Goal: Task Accomplishment & Management: Manage account settings

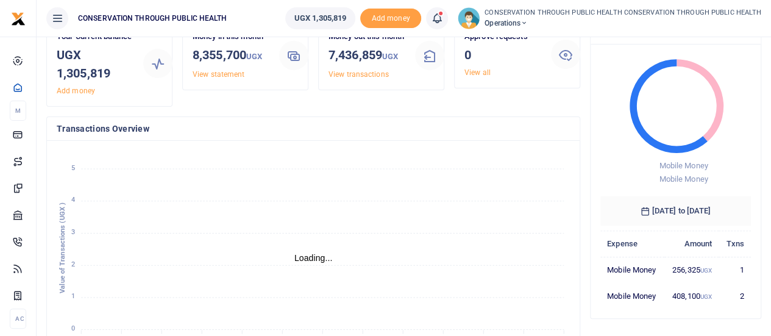
scroll to position [55, 0]
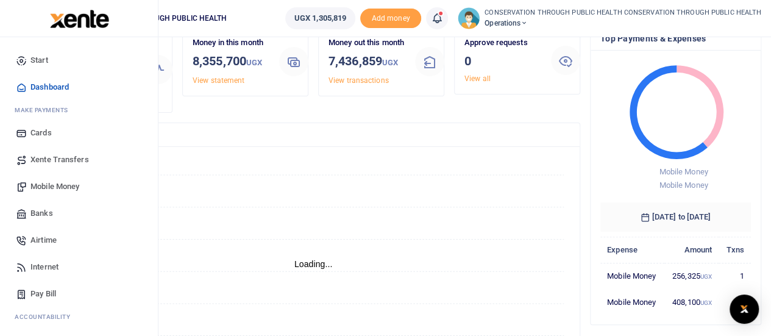
click at [49, 188] on span "Mobile Money" at bounding box center [54, 186] width 49 height 12
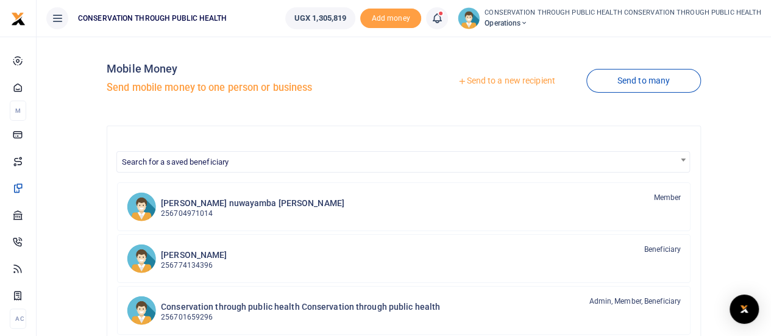
click at [513, 88] on link "Send to a new recipient" at bounding box center [505, 81] width 159 height 22
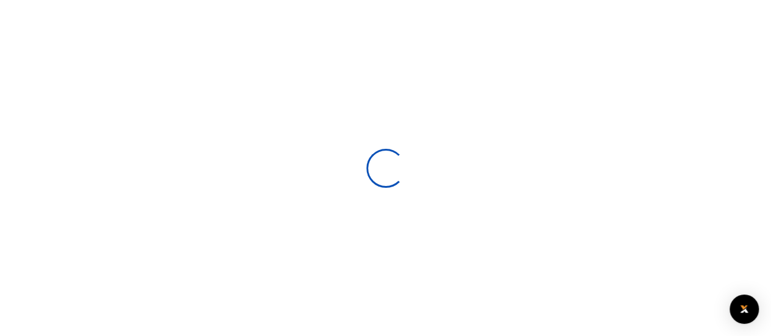
select select
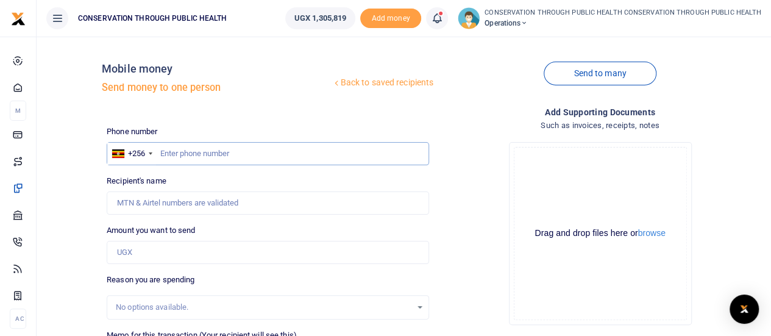
click at [183, 158] on input "text" at bounding box center [268, 153] width 322 height 23
type input "779064337"
type input "Denis Buuya"
type input "779064337"
click at [135, 249] on input "Amount you want to send" at bounding box center [268, 252] width 322 height 23
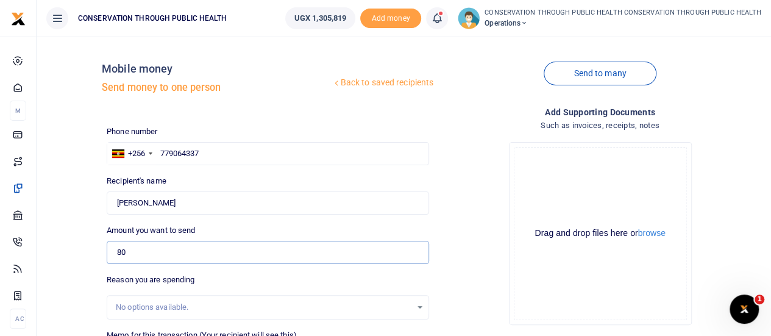
type input "80,000"
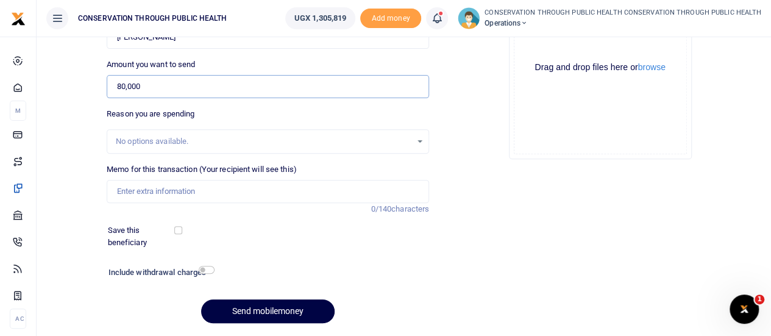
scroll to position [168, 0]
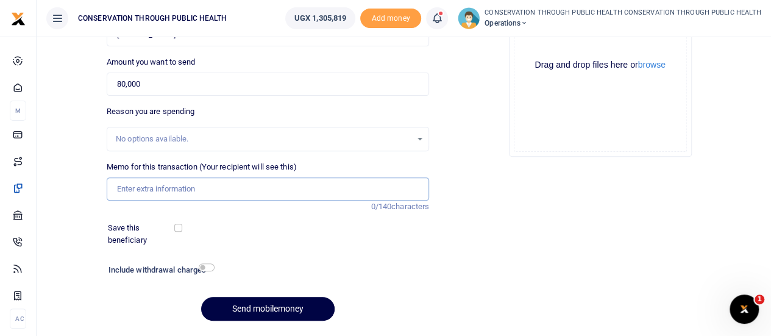
click at [129, 182] on input "Memo for this transaction (Your recipient will see this)" at bounding box center [268, 188] width 322 height 23
type input "M"
type input "P"
type input "Supply of mouse for laptop"
click at [202, 264] on input "checkbox" at bounding box center [207, 267] width 16 height 8
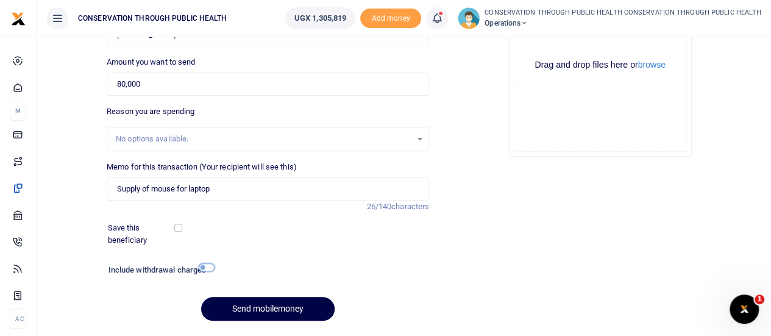
checkbox input "true"
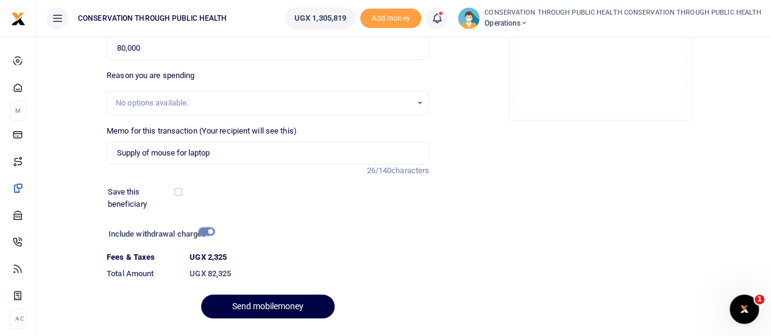
scroll to position [205, 0]
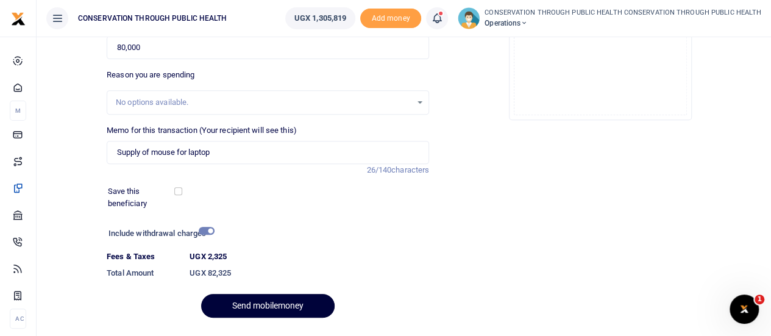
click at [288, 307] on button "Send mobilemoney" at bounding box center [267, 306] width 133 height 24
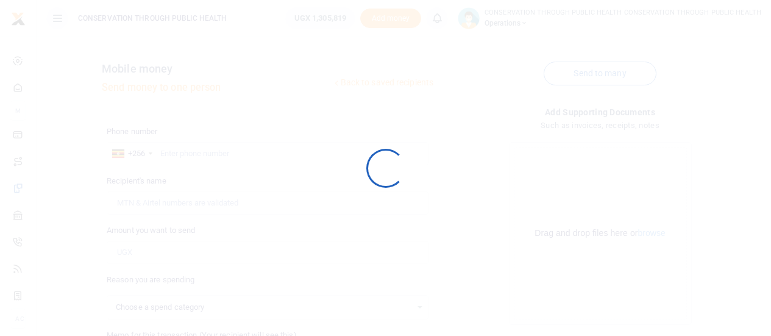
scroll to position [202, 0]
select select
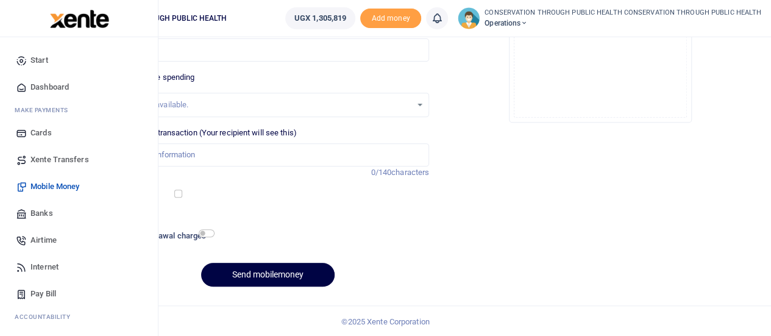
click at [45, 86] on span "Dashboard" at bounding box center [49, 87] width 38 height 12
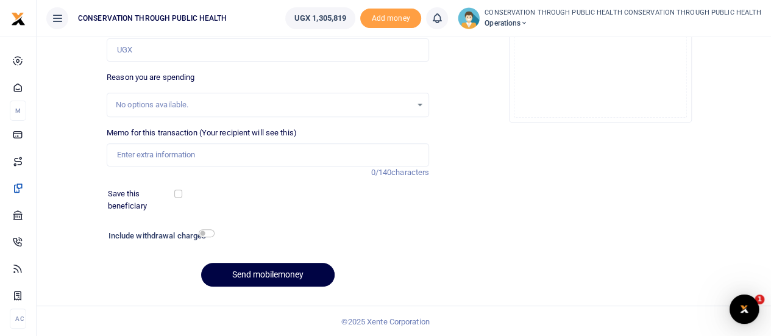
scroll to position [0, 0]
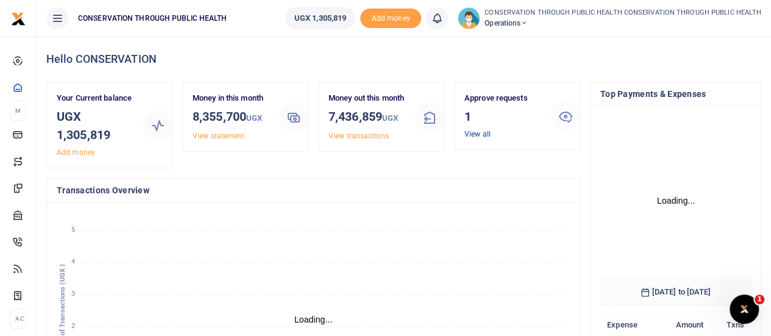
click at [481, 131] on link "View all" at bounding box center [477, 134] width 26 height 9
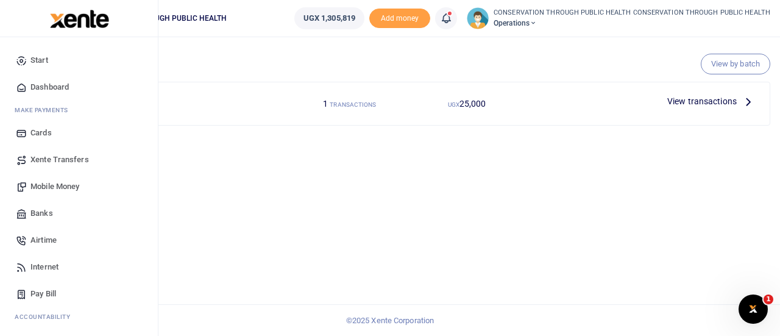
click at [49, 85] on span "Dashboard" at bounding box center [49, 87] width 38 height 12
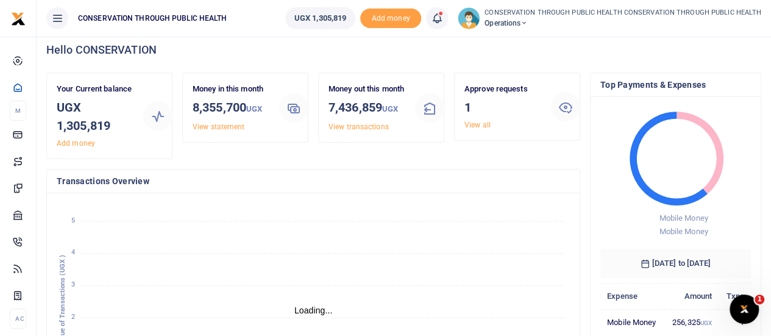
scroll to position [3, 0]
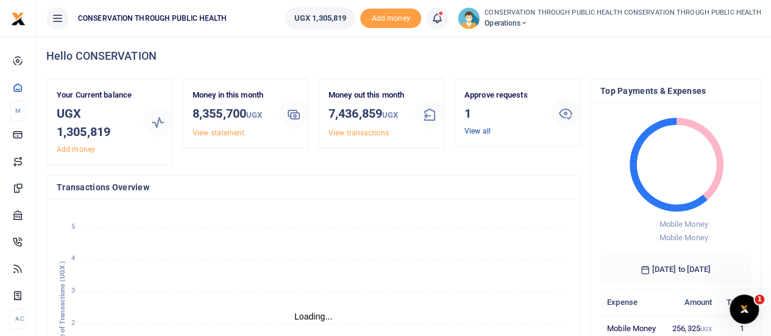
click at [482, 133] on link "View all" at bounding box center [477, 131] width 26 height 9
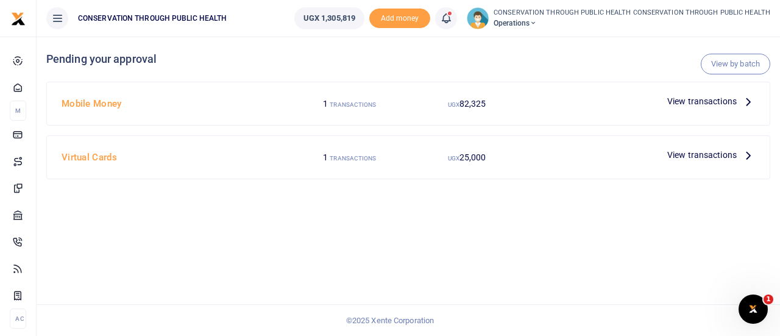
click at [747, 103] on icon at bounding box center [747, 100] width 13 height 13
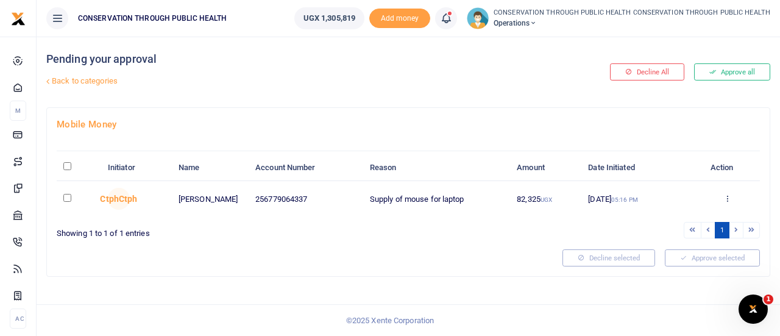
click at [66, 199] on input "checkbox" at bounding box center [67, 198] width 8 height 8
checkbox input "true"
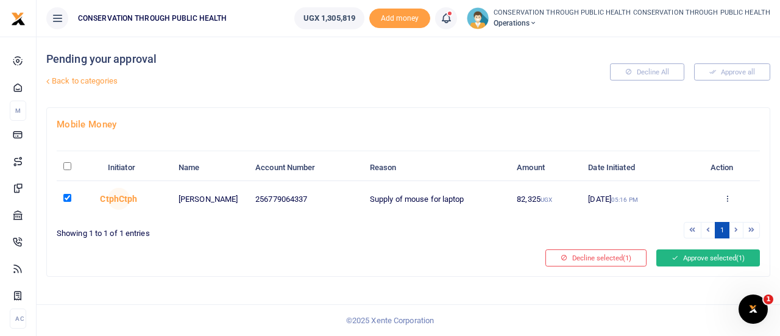
click at [719, 257] on button "Approve selected (1)" at bounding box center [708, 257] width 104 height 17
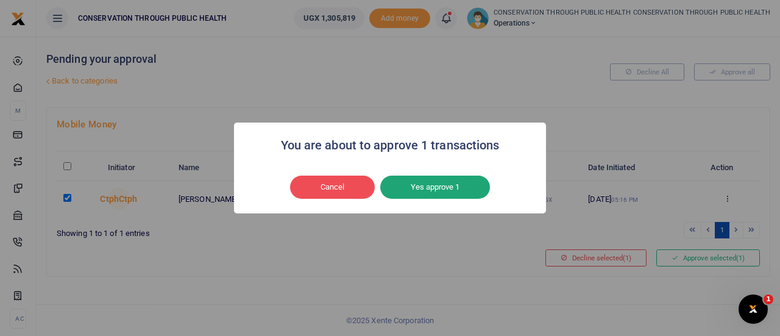
click at [454, 180] on button "Yes approve 1" at bounding box center [435, 186] width 110 height 23
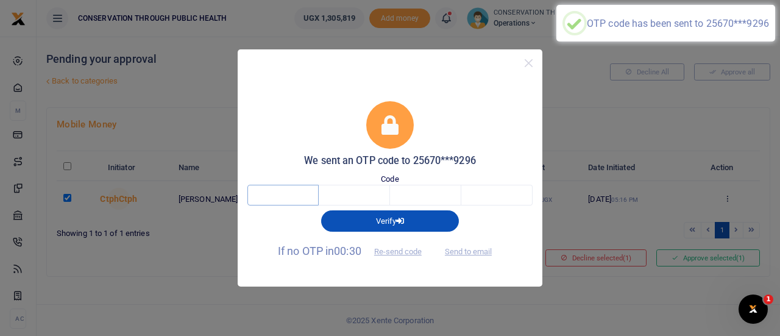
click at [288, 186] on input "text" at bounding box center [282, 195] width 71 height 21
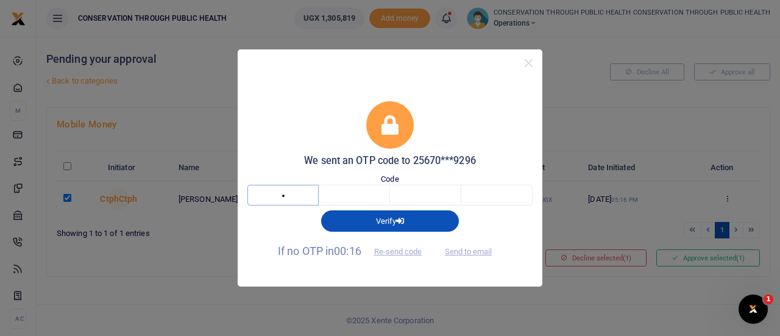
type input "6"
type input "9"
type input "3"
type input "7"
